Goal: Task Accomplishment & Management: Manage account settings

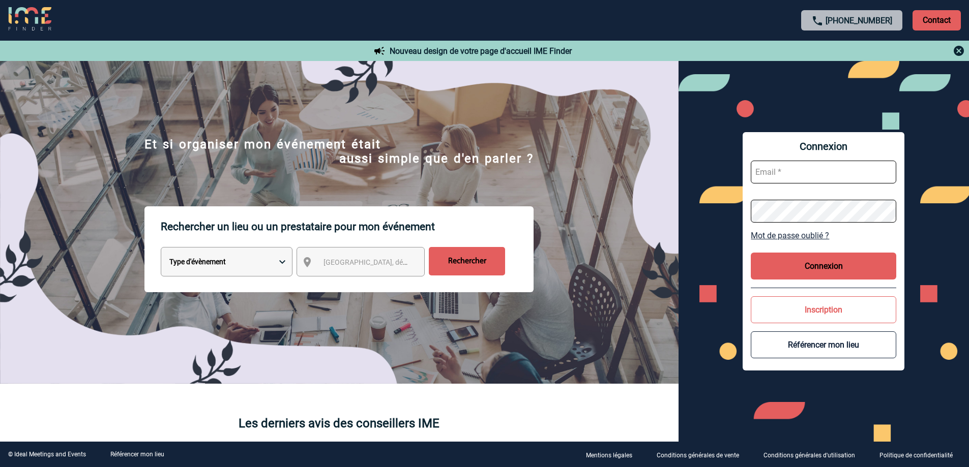
click at [800, 180] on input "text" at bounding box center [823, 172] width 145 height 23
type input "b00815627@essec.edu"
click at [836, 273] on button "Connexion" at bounding box center [823, 266] width 145 height 27
